Goal: Information Seeking & Learning: Learn about a topic

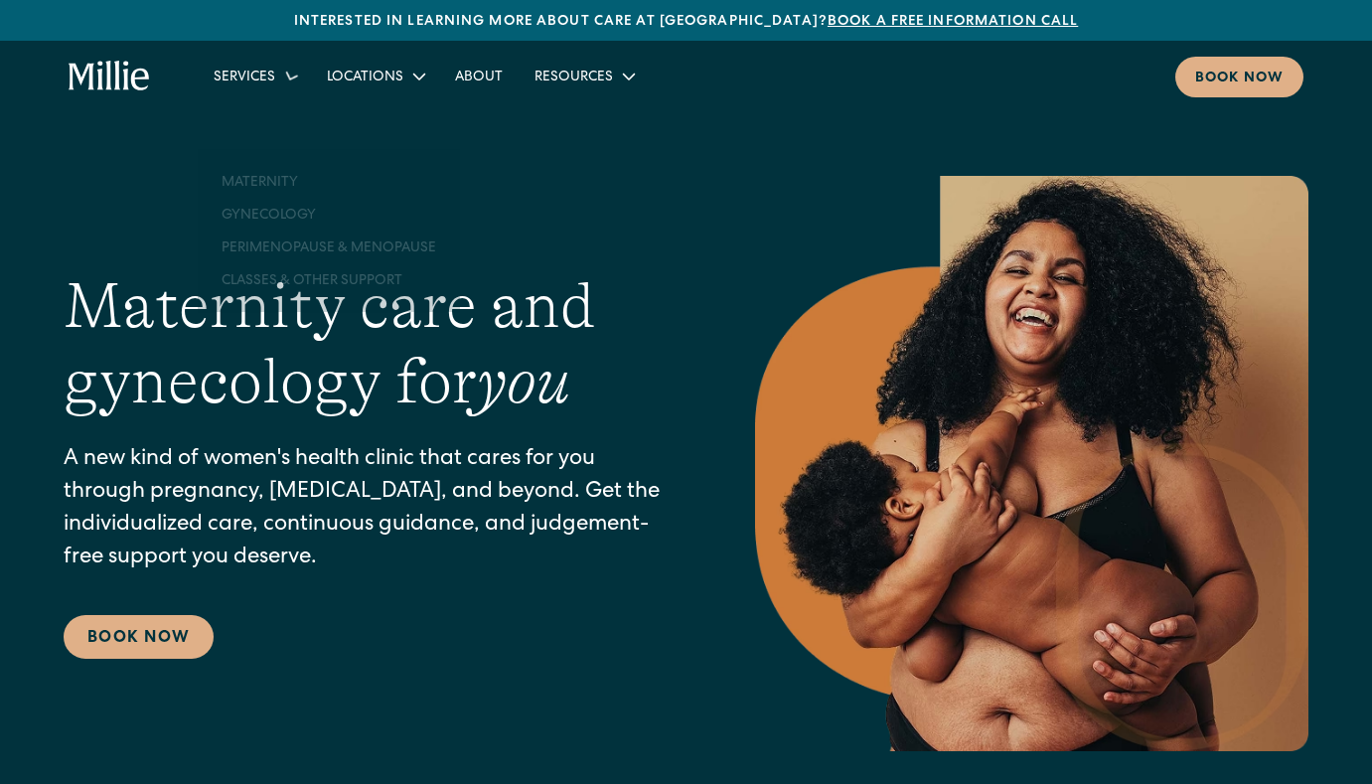
click at [249, 76] on div "Services" at bounding box center [245, 78] width 62 height 21
click at [266, 75] on div "Services" at bounding box center [245, 78] width 62 height 21
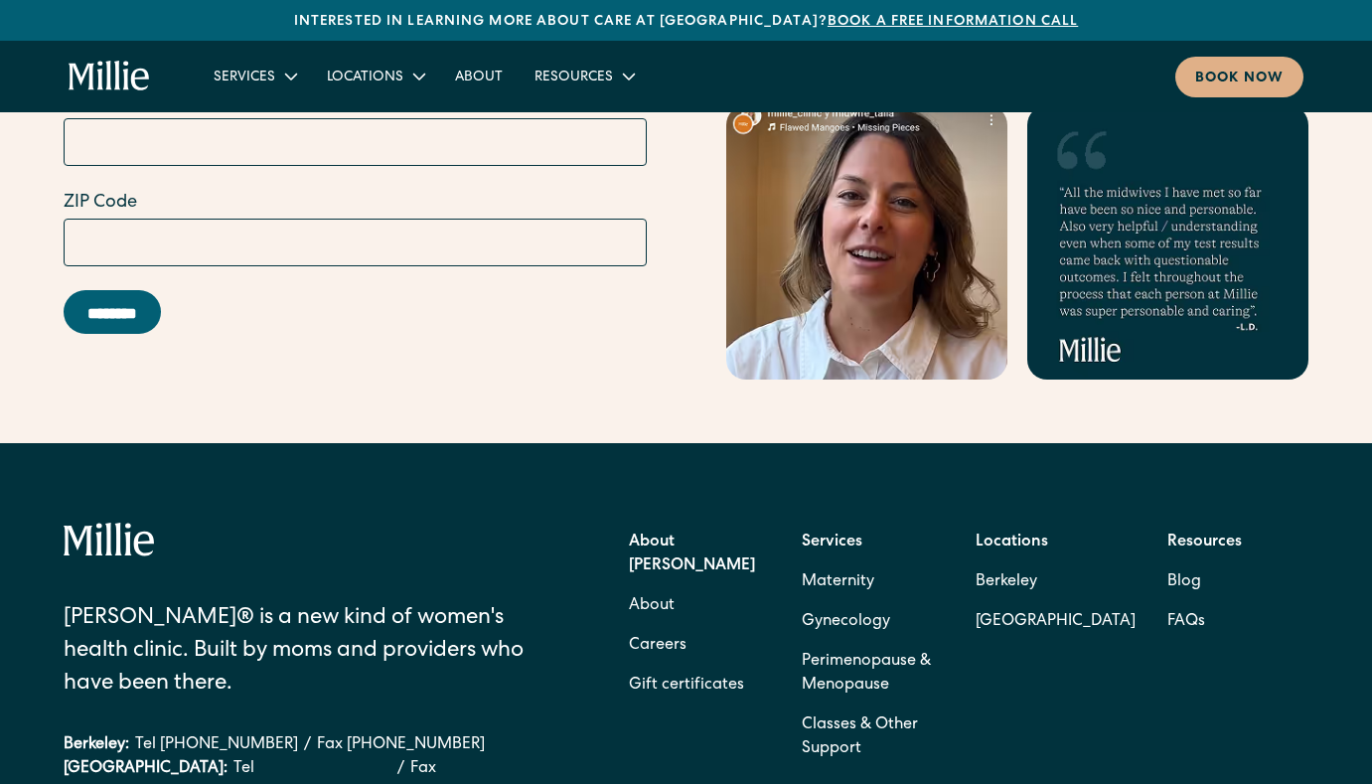
scroll to position [8823, 0]
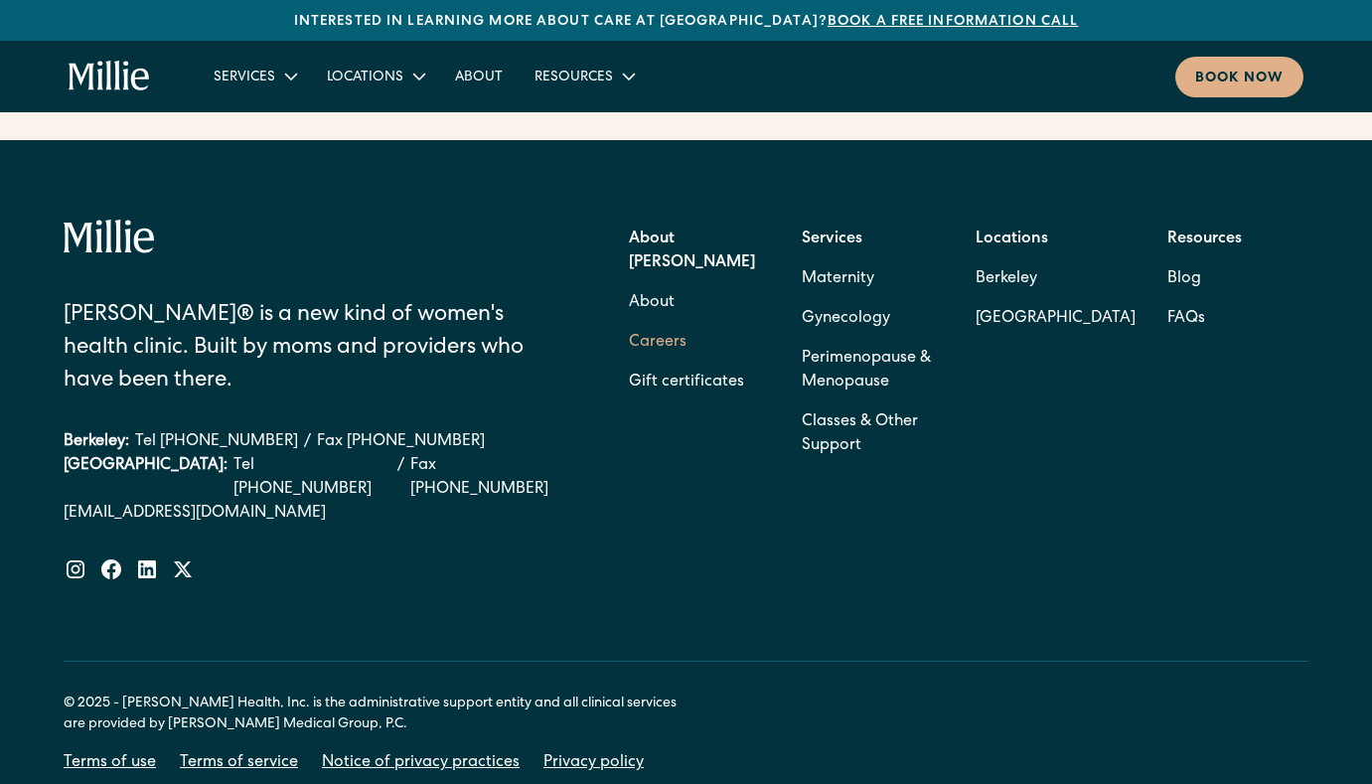
click at [648, 323] on link "Careers" at bounding box center [658, 343] width 58 height 40
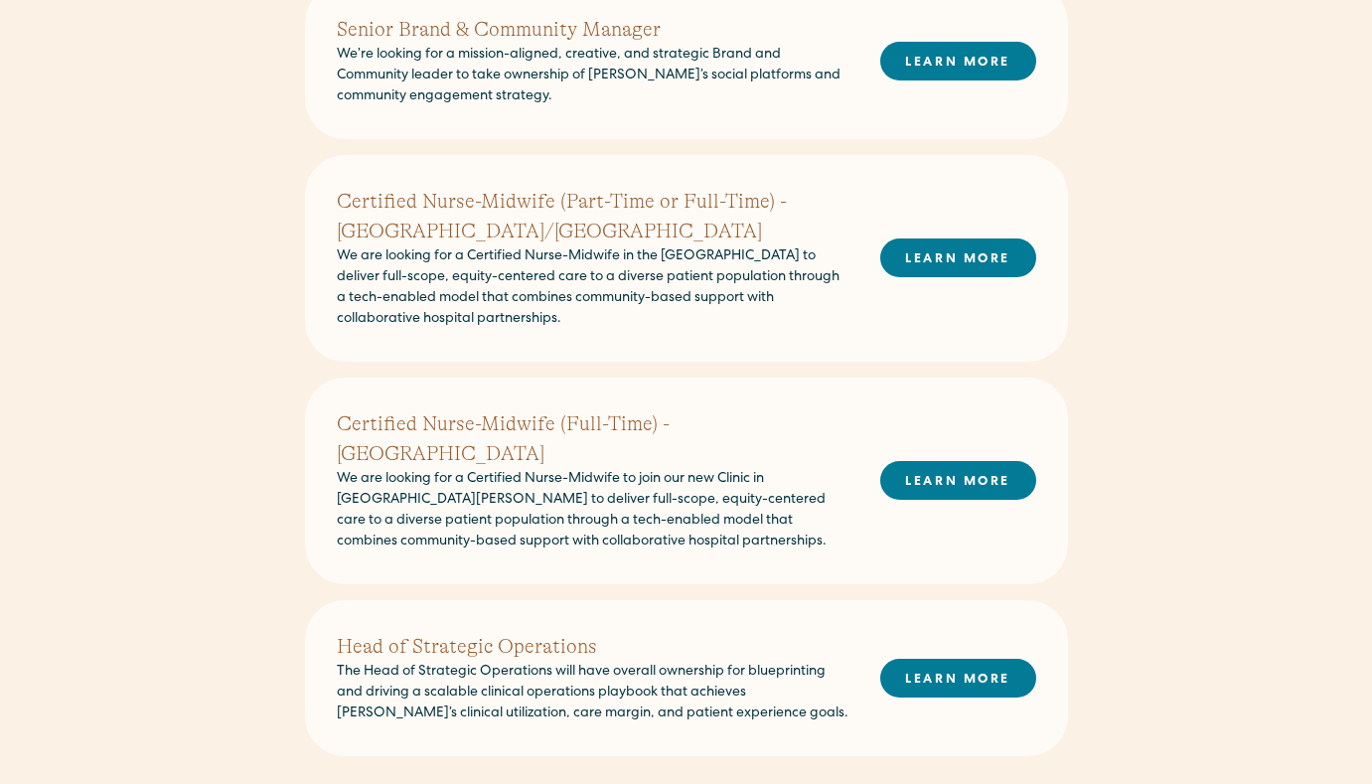
scroll to position [687, 0]
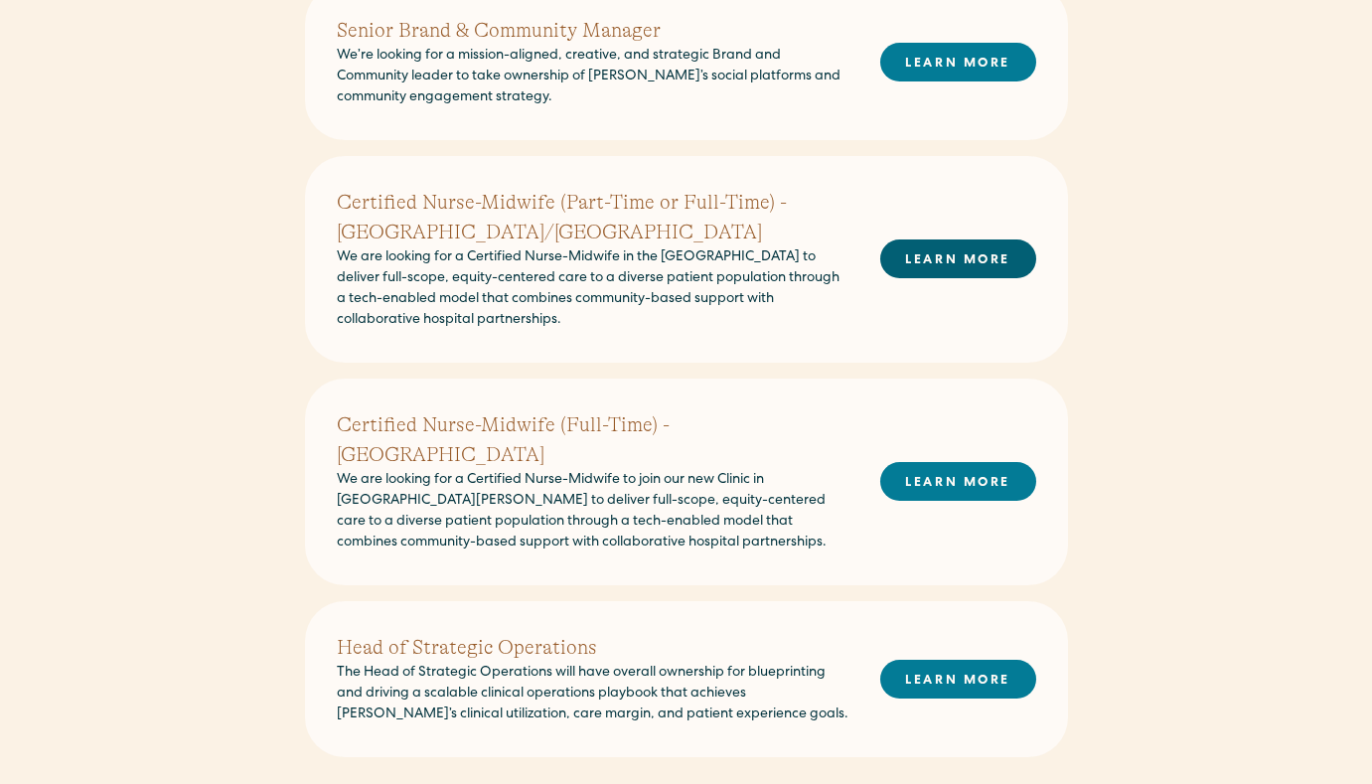
click at [898, 263] on link "LEARN MORE" at bounding box center [958, 258] width 156 height 39
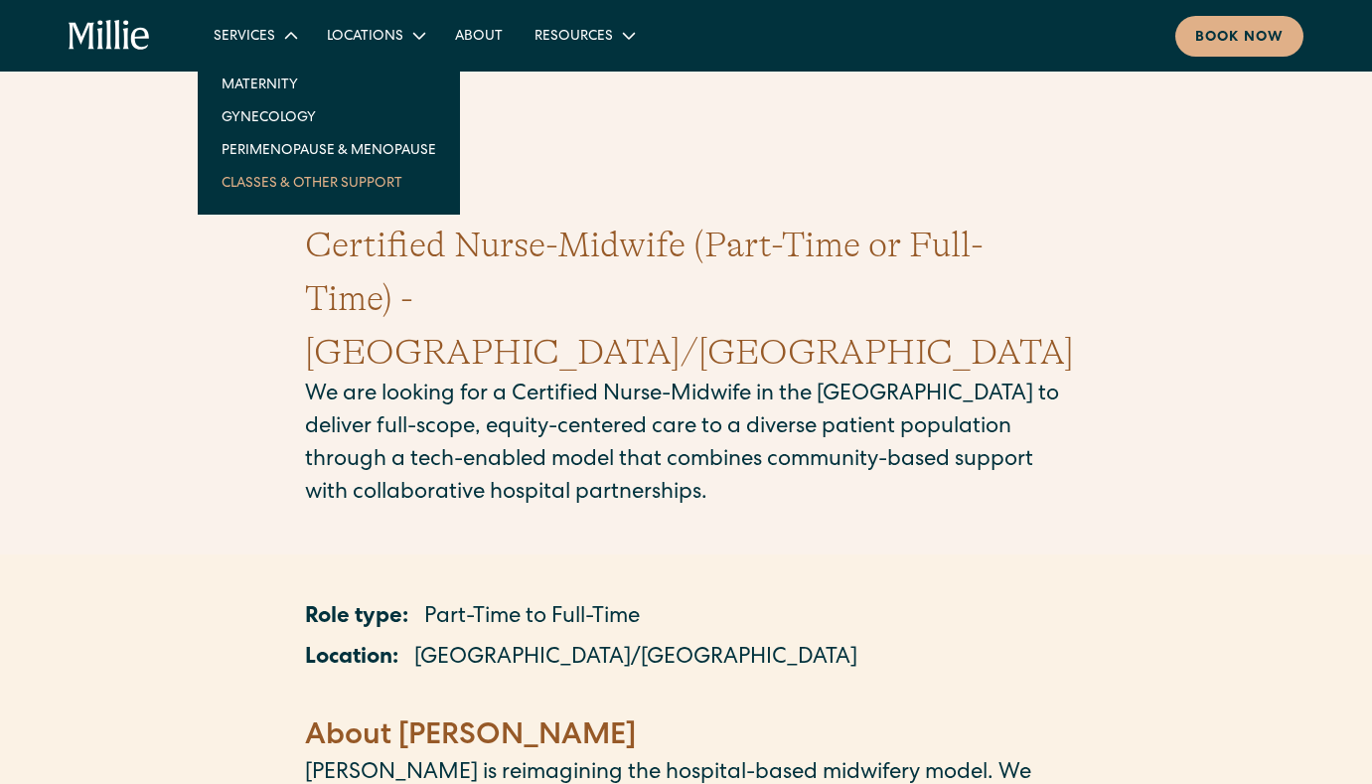
click at [276, 193] on link "Classes & Other Support" at bounding box center [329, 182] width 246 height 33
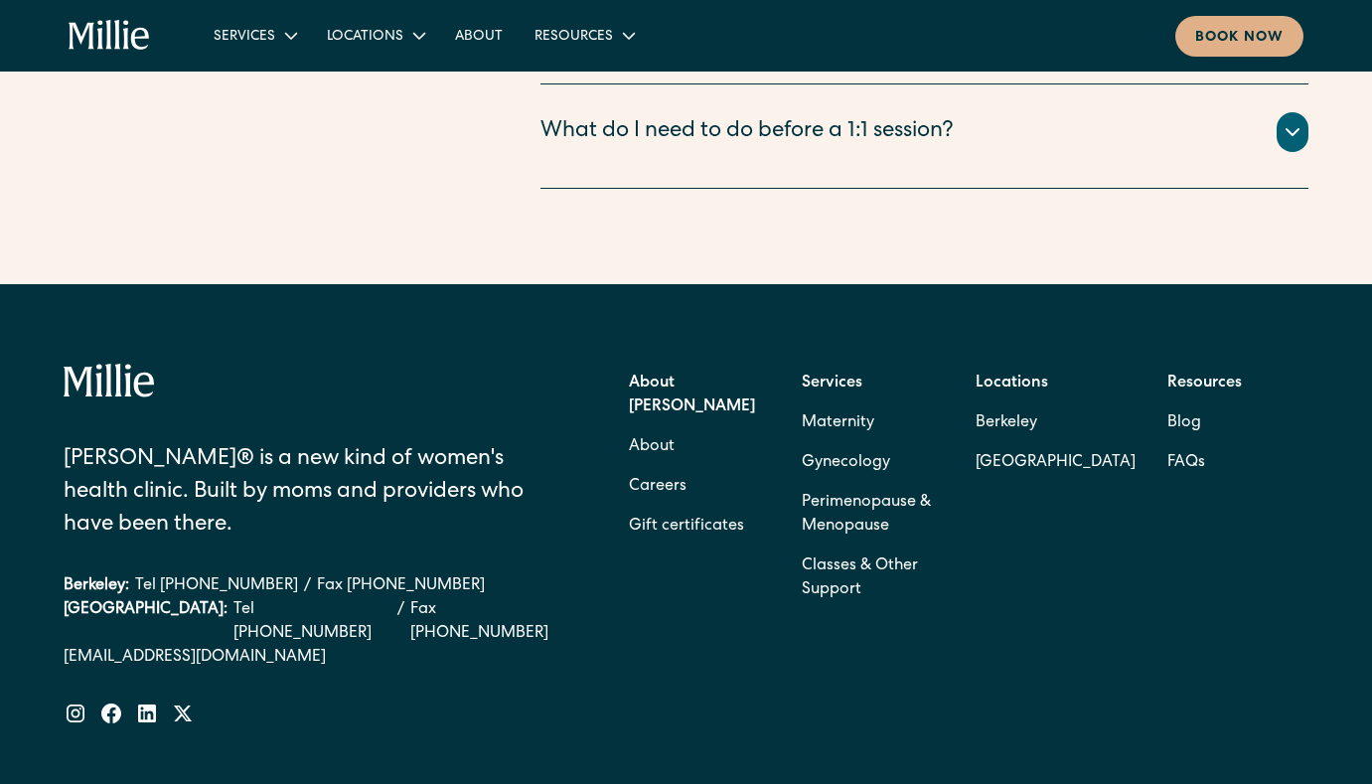
scroll to position [3297, 0]
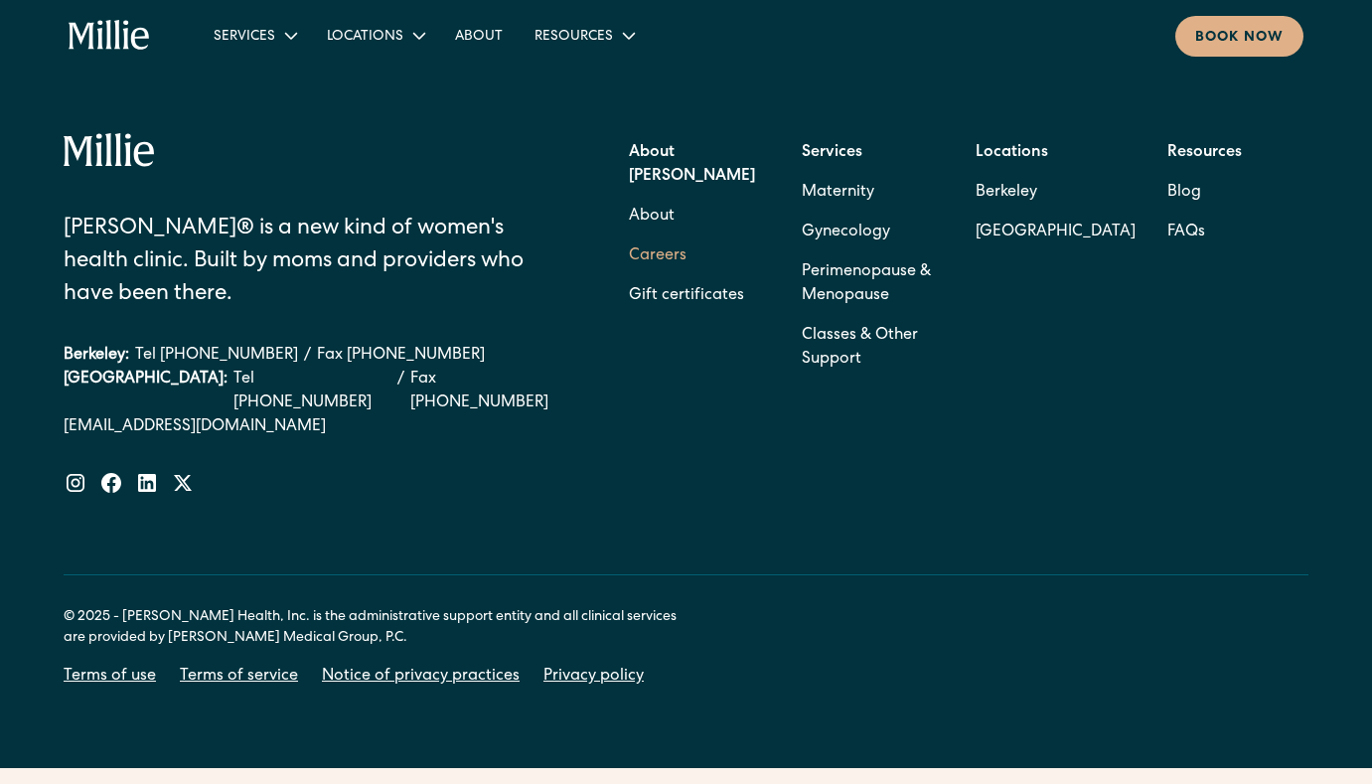
click at [665, 236] on link "Careers" at bounding box center [658, 256] width 58 height 40
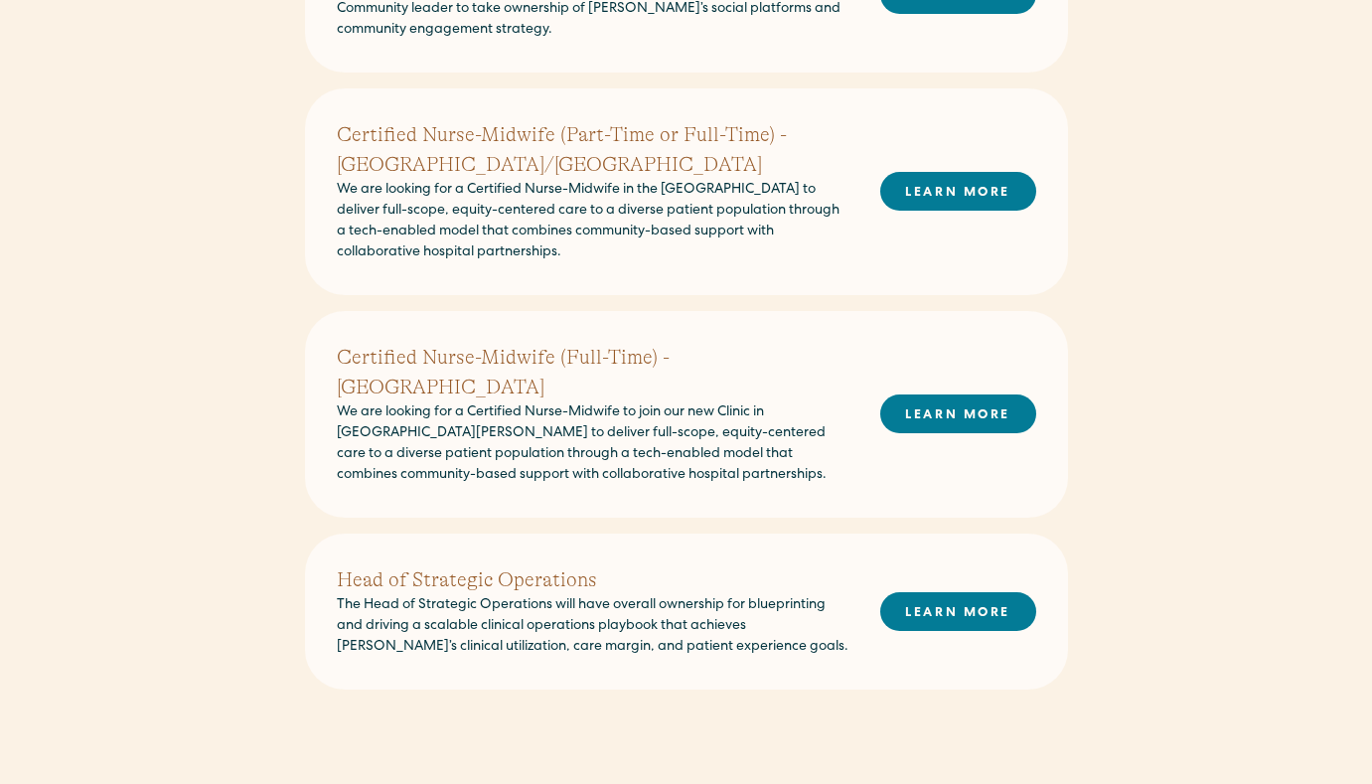
scroll to position [917, 0]
